Goal: Navigation & Orientation: Find specific page/section

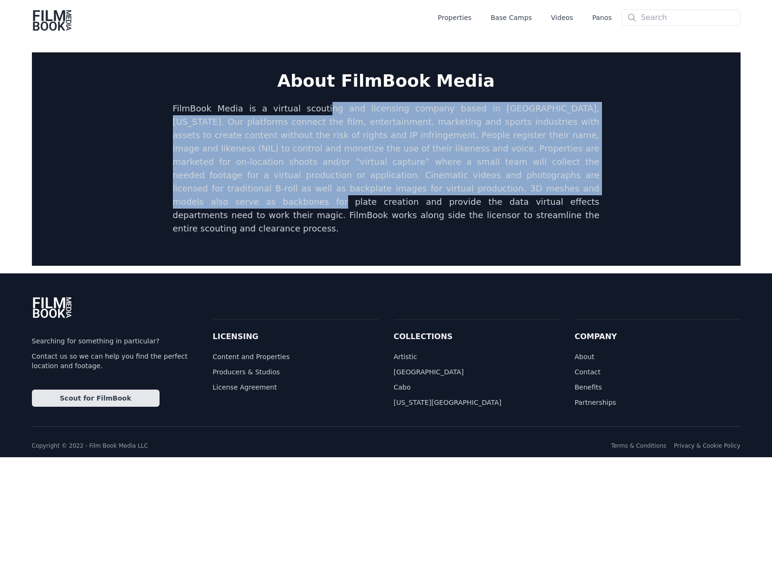
drag, startPoint x: 304, startPoint y: 112, endPoint x: 313, endPoint y: 186, distance: 74.3
click at [313, 186] on p "FilmBook Media is a virtual scouting and licensing company based in Atlanta, Ge…" at bounding box center [386, 168] width 426 height 133
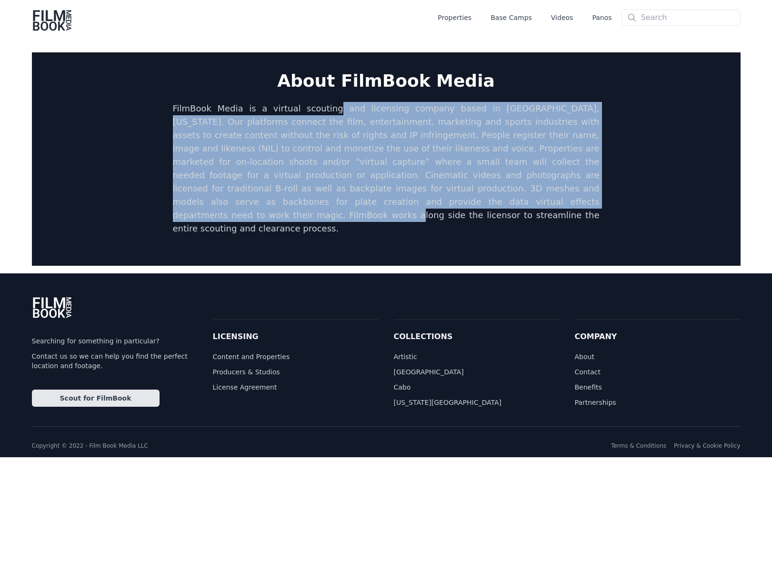
drag, startPoint x: 314, startPoint y: 204, endPoint x: 313, endPoint y: 109, distance: 94.7
click at [313, 109] on p "FilmBook Media is a virtual scouting and licensing company based in Atlanta, Ge…" at bounding box center [386, 168] width 426 height 133
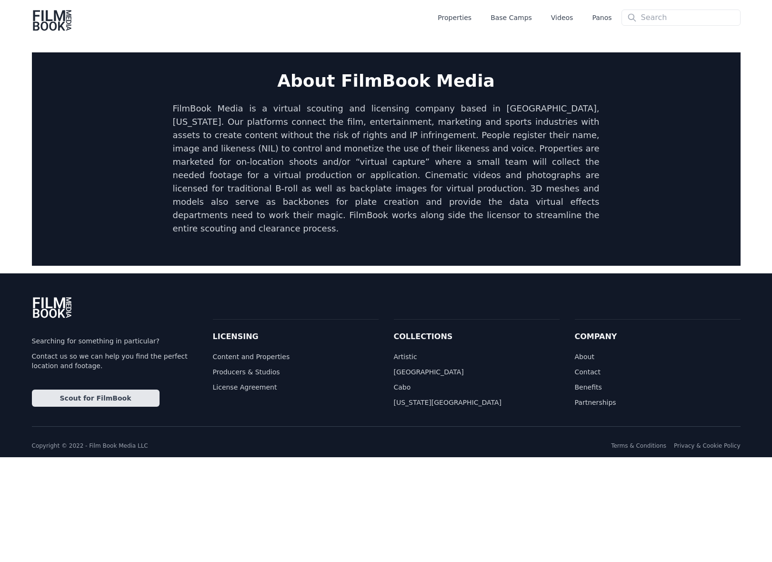
click at [292, 109] on p "FilmBook Media is a virtual scouting and licensing company based in Atlanta, Ge…" at bounding box center [386, 168] width 426 height 133
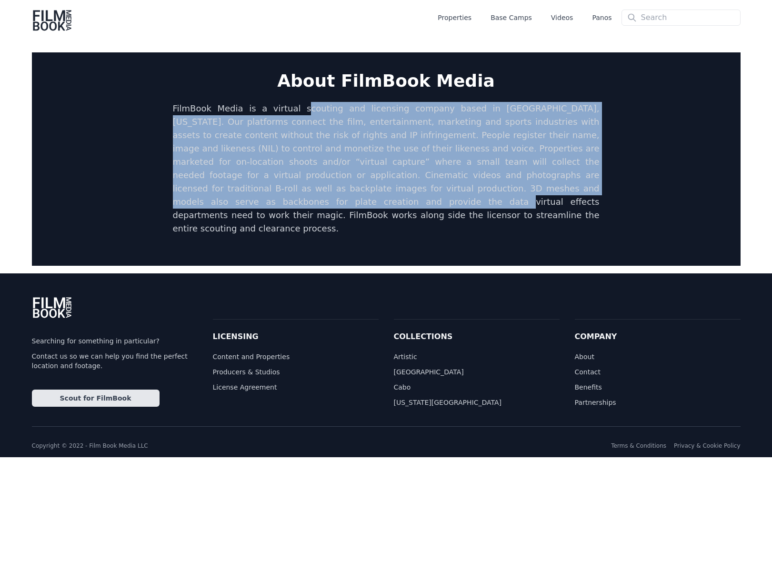
drag, startPoint x: 283, startPoint y: 106, endPoint x: 462, endPoint y: 192, distance: 198.6
click at [462, 192] on p "FilmBook Media is a virtual scouting and licensing company based in Atlanta, Ge…" at bounding box center [386, 168] width 426 height 133
click at [459, 194] on p "FilmBook Media is a virtual scouting and licensing company based in Atlanta, Ge…" at bounding box center [386, 168] width 426 height 133
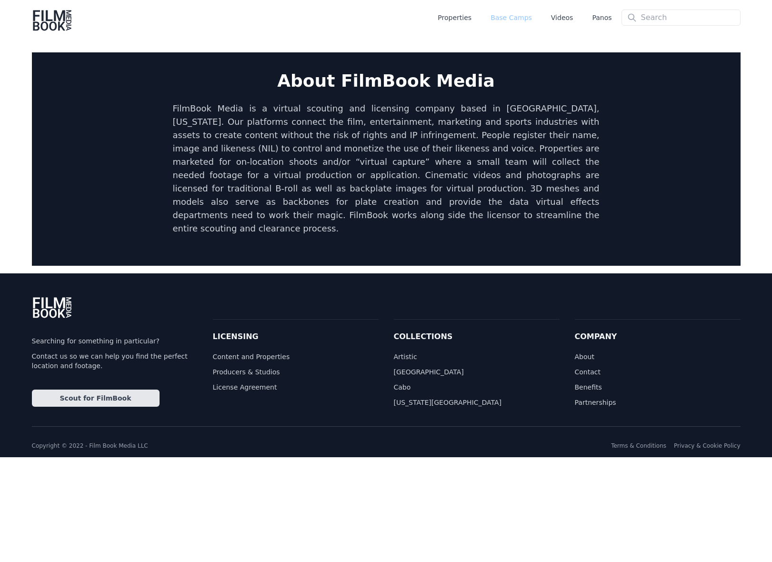
click at [507, 15] on link "Base Camps" at bounding box center [510, 18] width 41 height 10
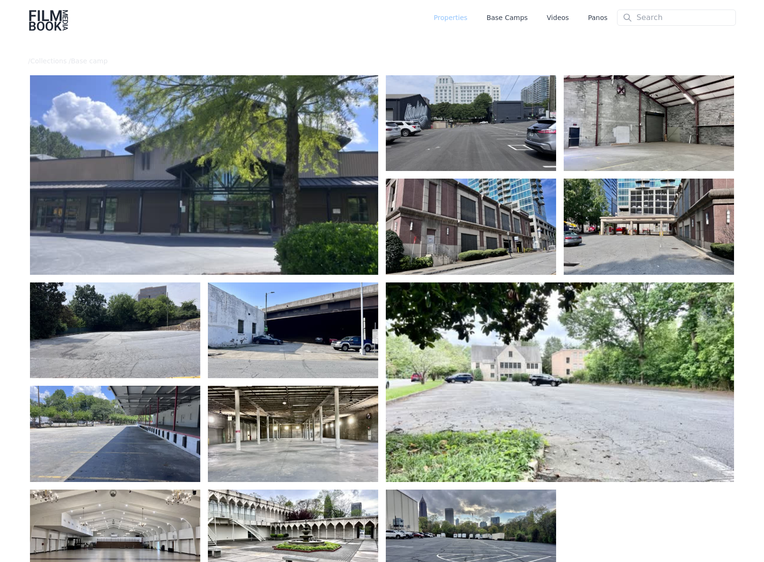
click at [462, 15] on link "Properties" at bounding box center [451, 18] width 34 height 10
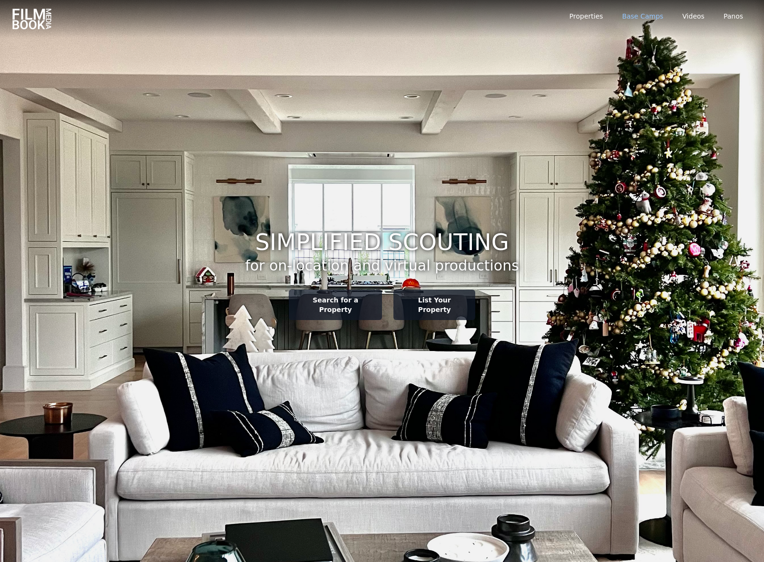
click at [641, 18] on link "Base Camps" at bounding box center [643, 16] width 41 height 10
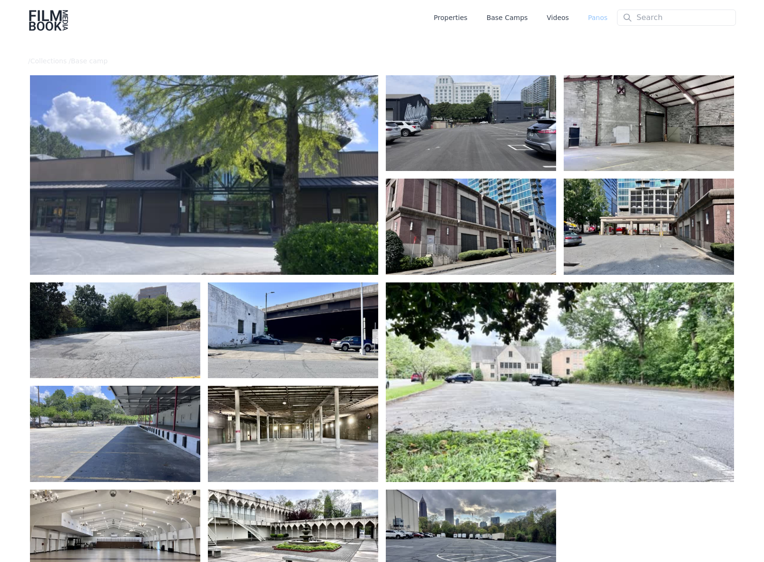
click at [600, 16] on link "Panos" at bounding box center [598, 18] width 20 height 10
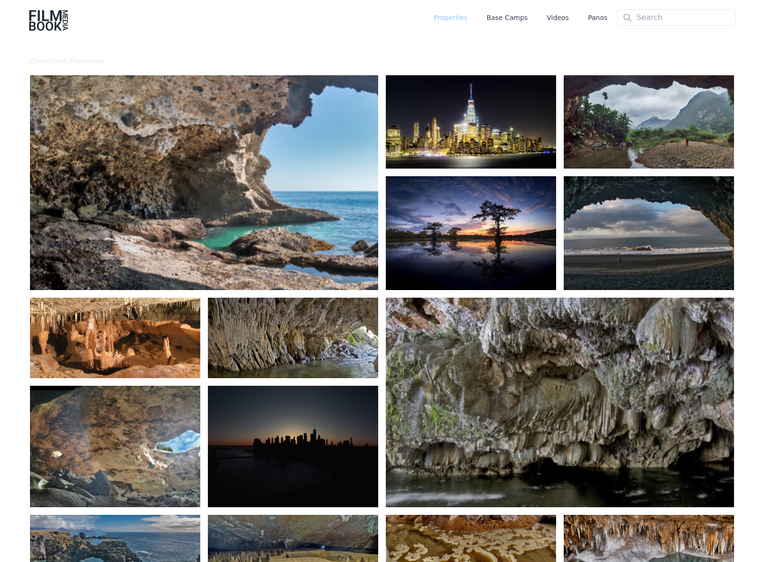
click at [452, 20] on link "Properties" at bounding box center [451, 18] width 34 height 10
